Goal: Transaction & Acquisition: Purchase product/service

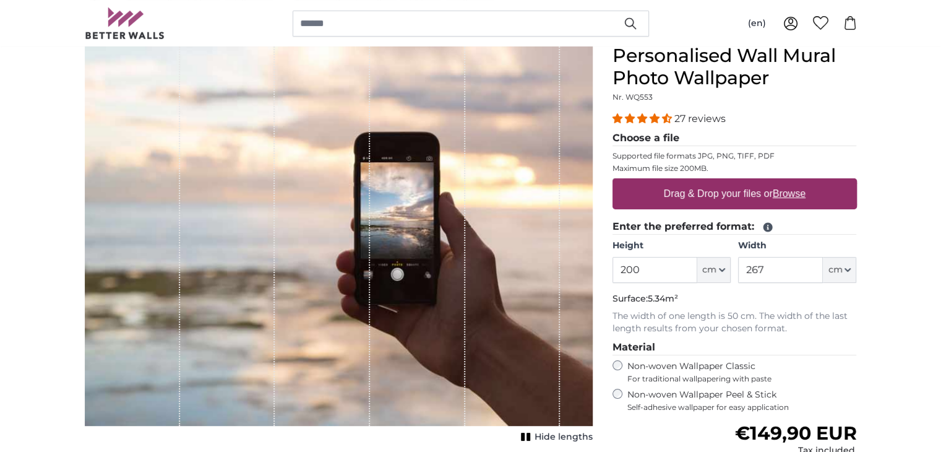
scroll to position [116, 0]
drag, startPoint x: 597, startPoint y: 268, endPoint x: 532, endPoint y: 261, distance: 65.3
click at [565, 264] on product-detail "Cancel Crop image Hide lengths Personalised Wall Mural Photo Wallpaper Nr. WQ55…" at bounding box center [471, 325] width 792 height 600
type input "250"
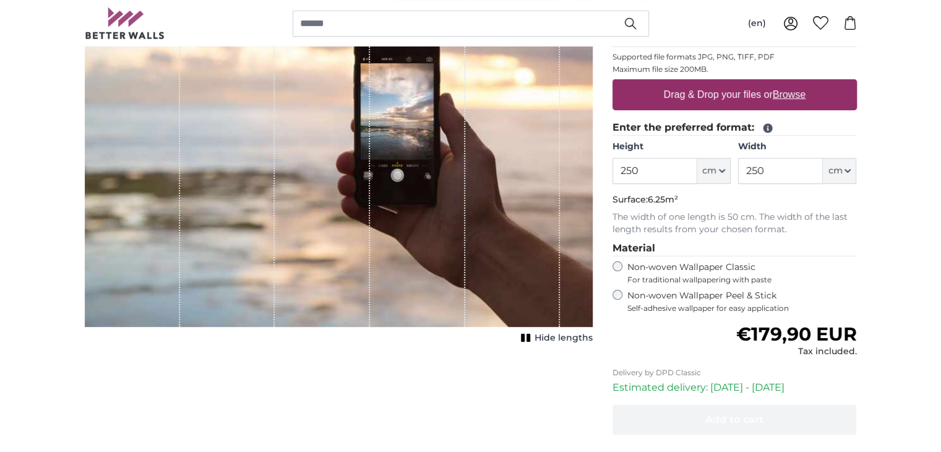
scroll to position [203, 0]
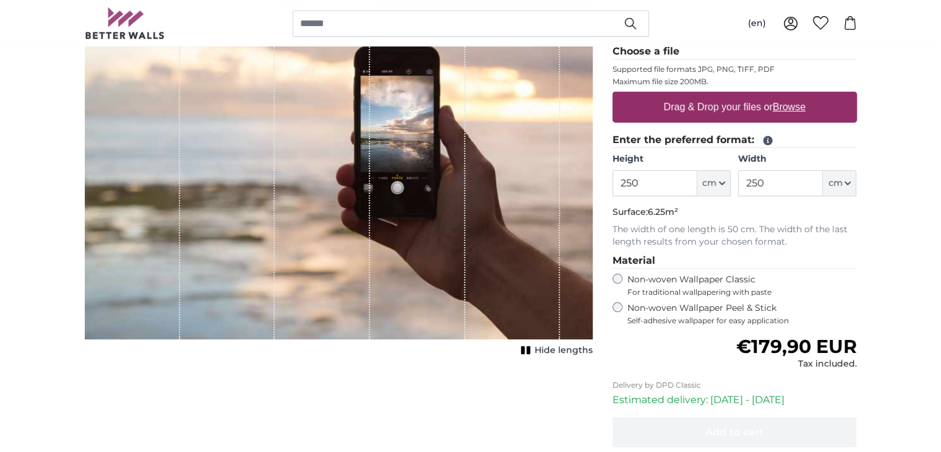
click at [751, 307] on label "Non-woven Wallpaper Peel & Stick Self-adhesive wallpaper for easy application" at bounding box center [742, 314] width 230 height 24
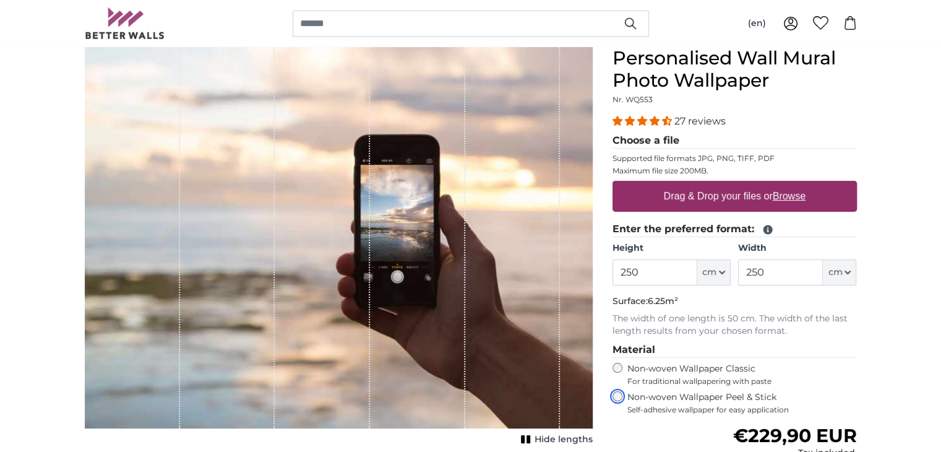
scroll to position [113, 0]
